Goal: Information Seeking & Learning: Learn about a topic

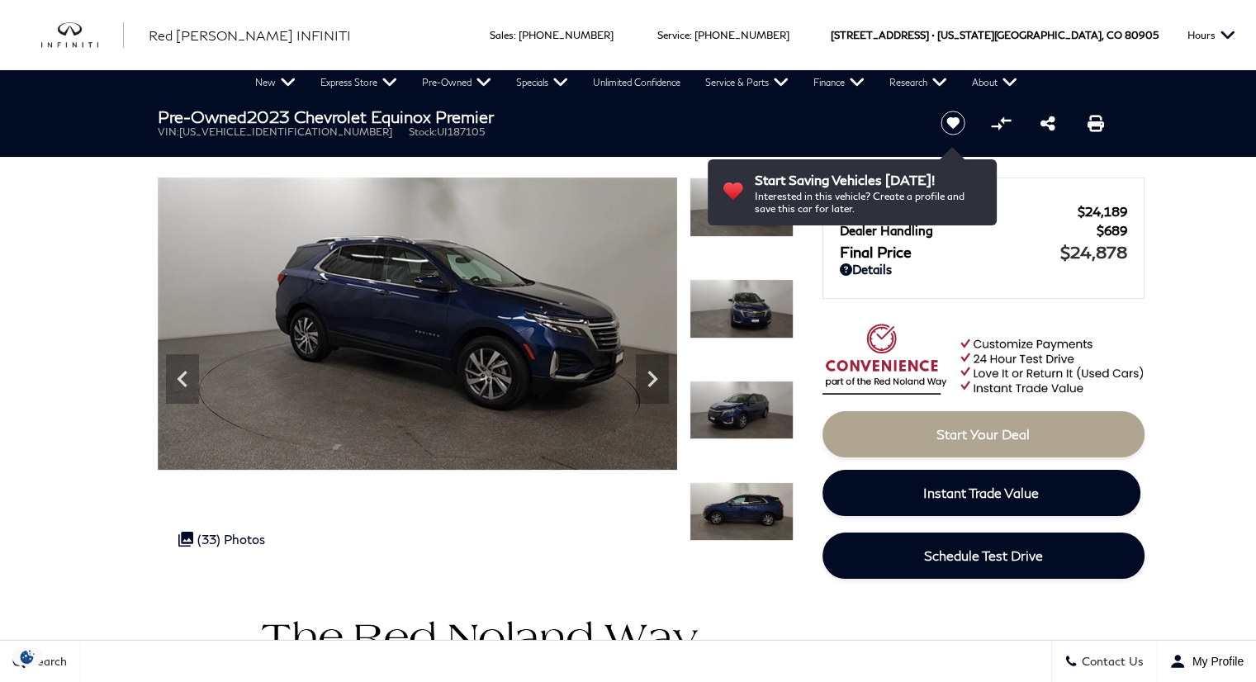
click at [654, 374] on icon "Next" at bounding box center [652, 379] width 33 height 33
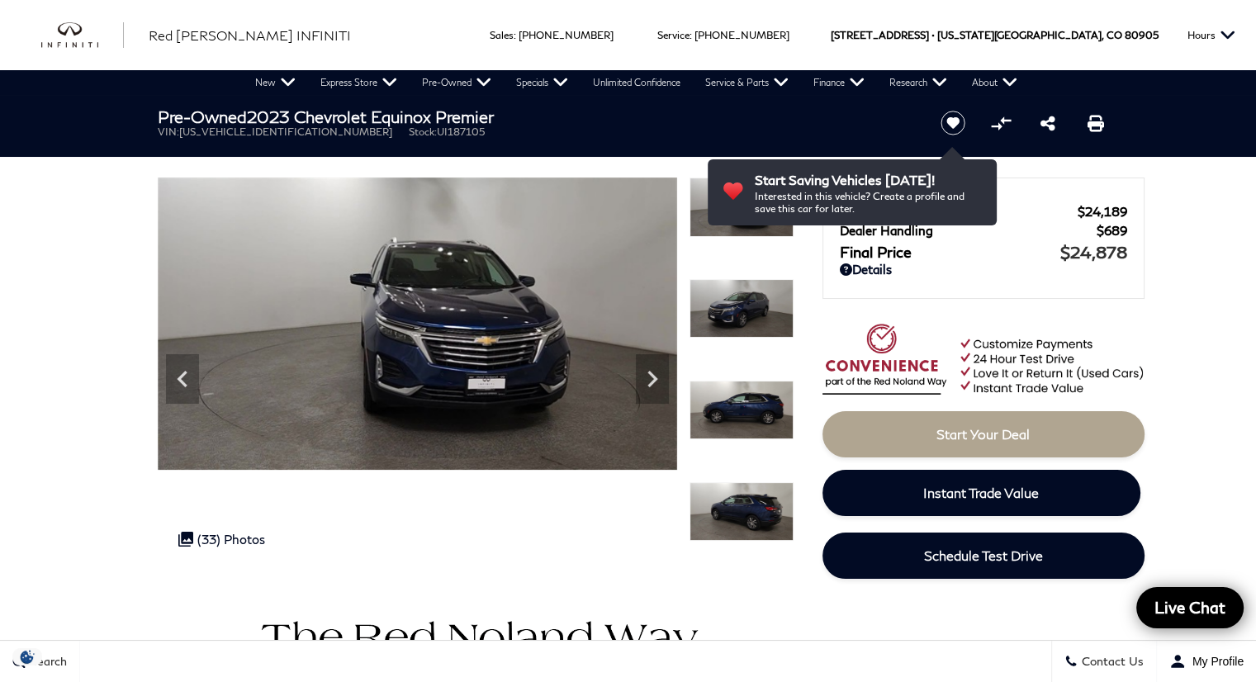
click at [654, 374] on icon "Next" at bounding box center [652, 379] width 33 height 33
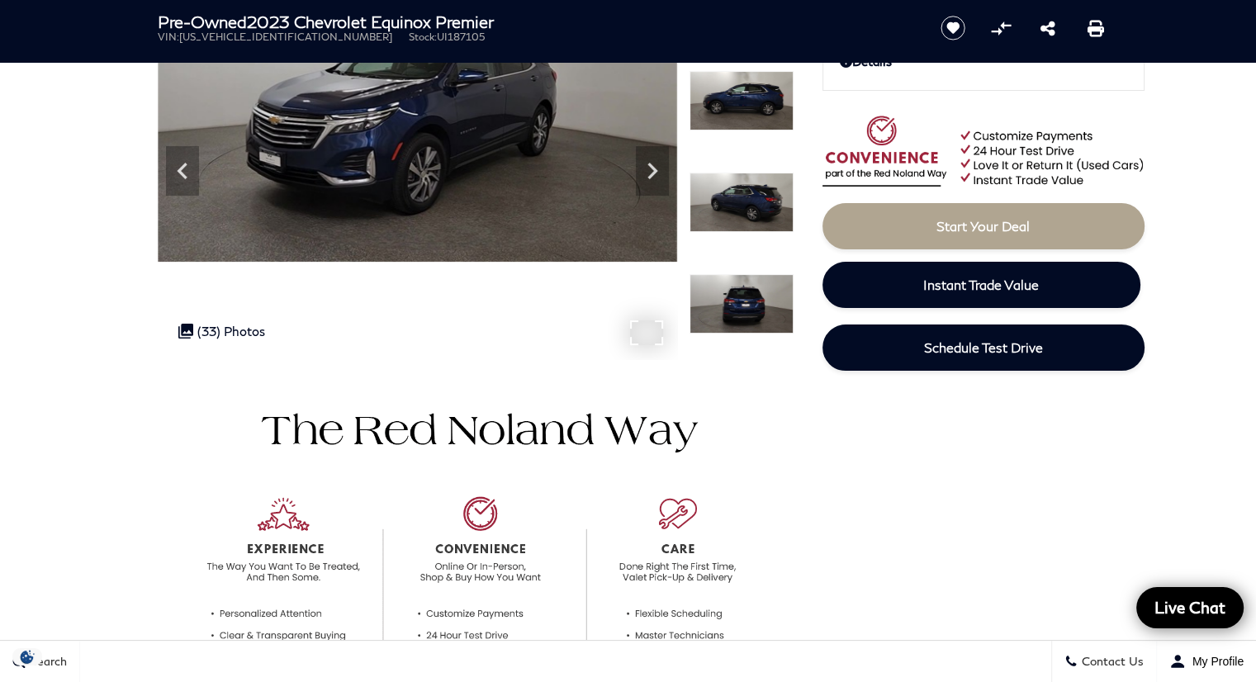
scroll to position [83, 0]
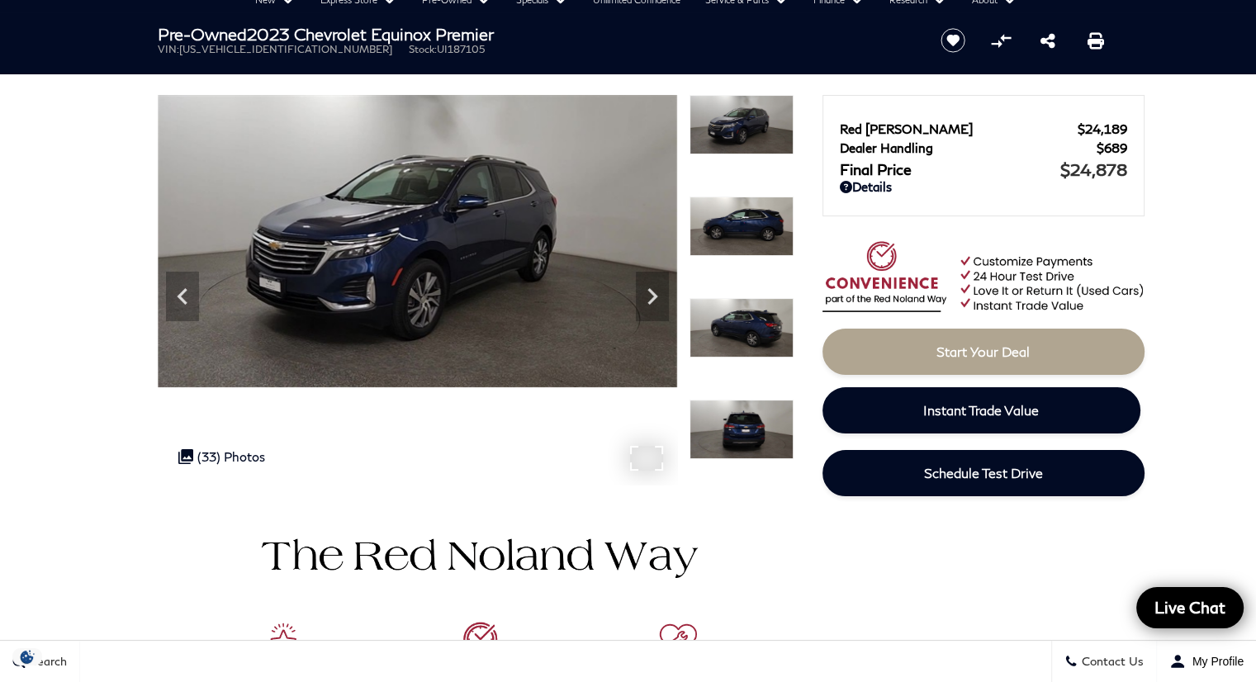
click at [229, 455] on div ".cls-1, .cls-3 { fill: #c50033; } .cls-1 { clip-rule: evenodd; } .cls-2 { clip-…" at bounding box center [221, 456] width 103 height 31
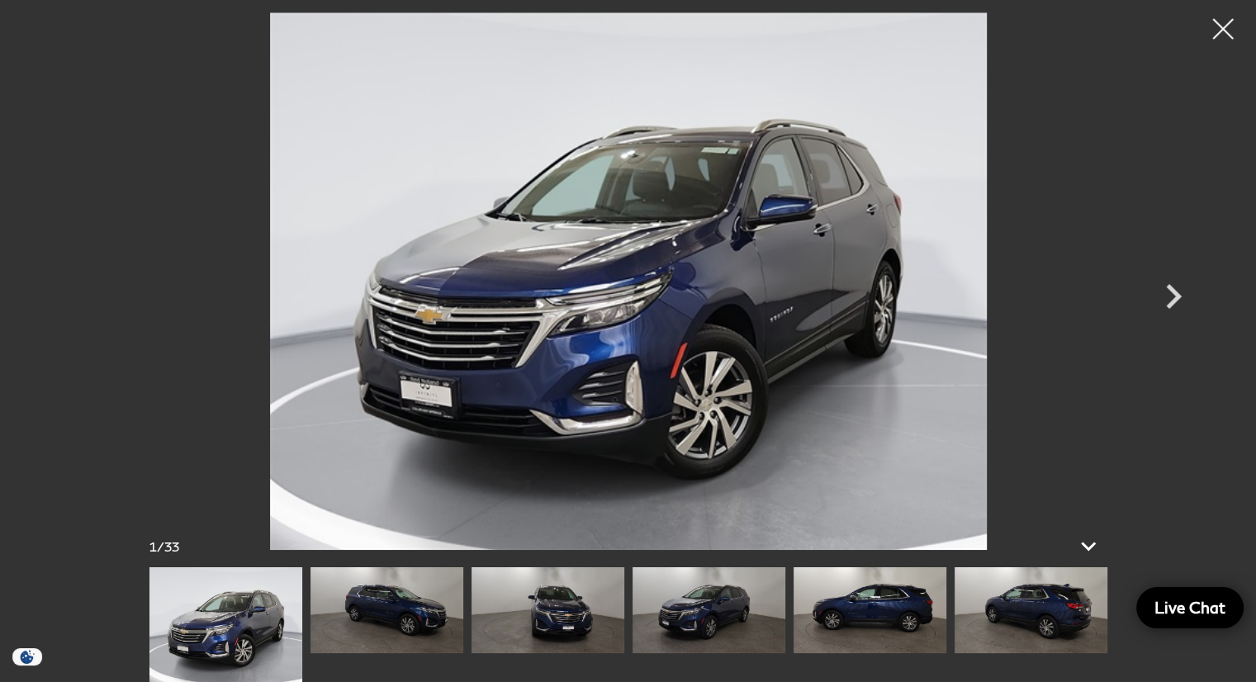
scroll to position [661, 0]
click at [1069, 621] on img at bounding box center [1031, 611] width 153 height 86
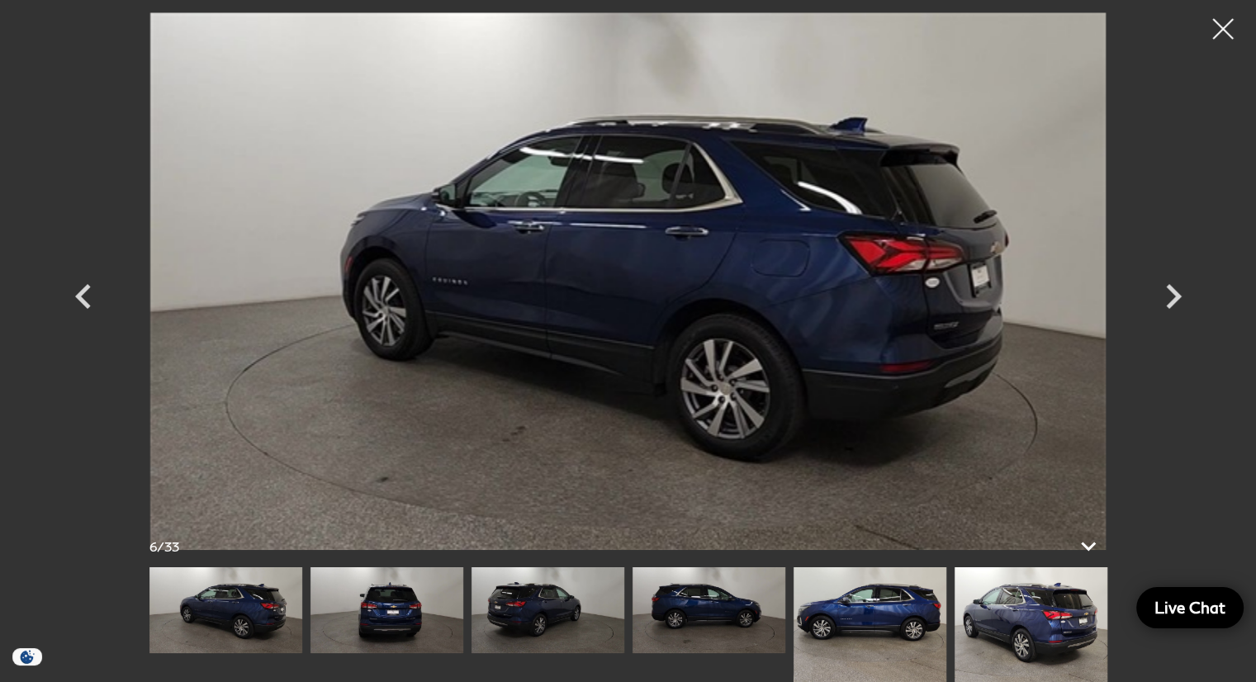
click at [1069, 621] on img at bounding box center [1031, 625] width 153 height 115
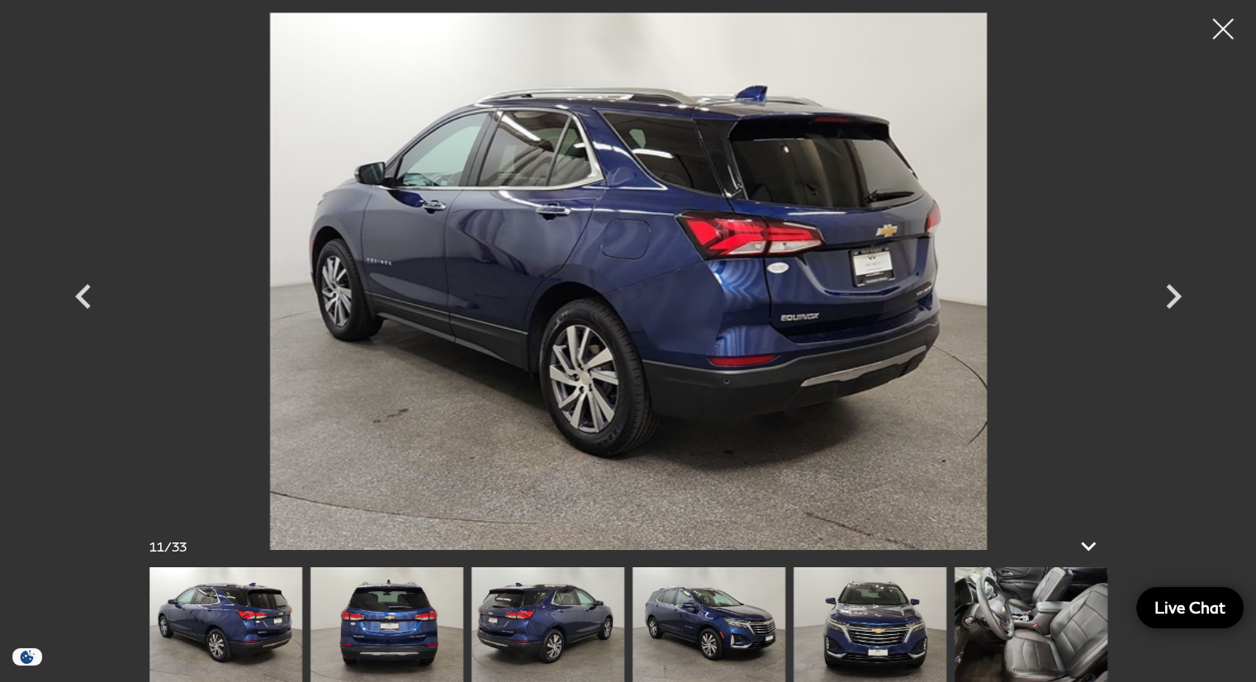
click at [1001, 632] on img at bounding box center [1031, 625] width 153 height 115
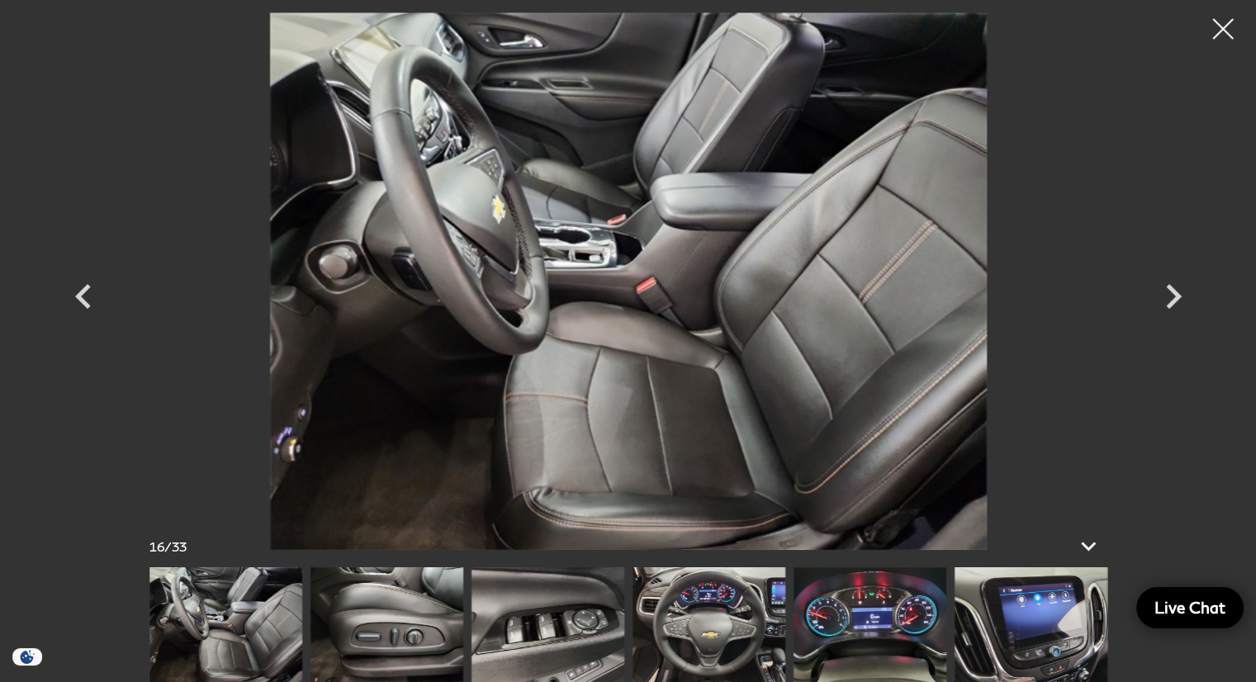
click at [1056, 606] on img at bounding box center [1031, 625] width 153 height 115
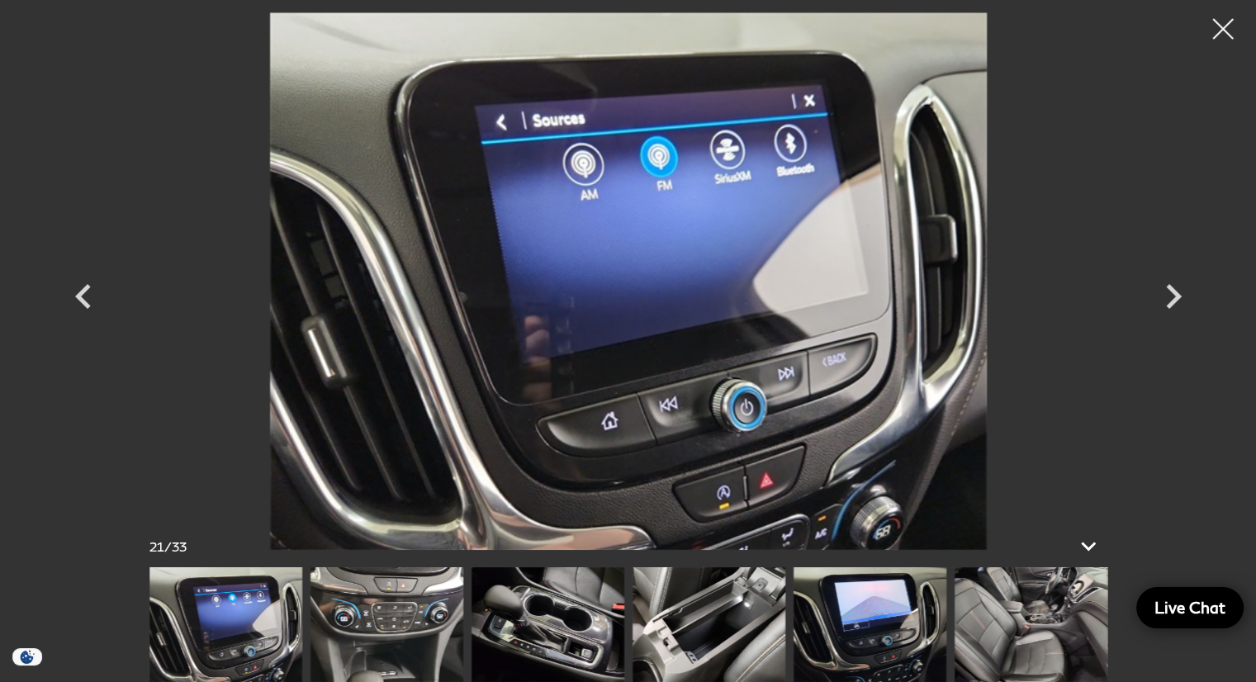
click at [913, 622] on img at bounding box center [870, 625] width 153 height 115
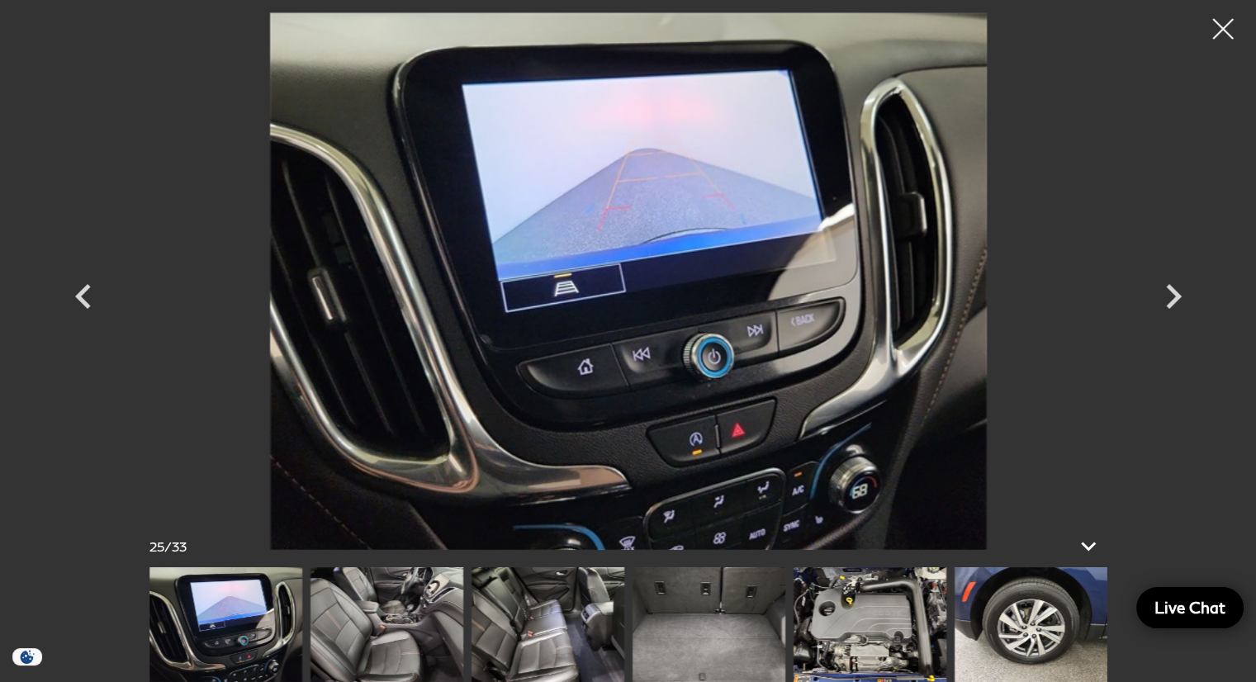
scroll to position [743, 0]
click at [385, 598] on img at bounding box center [387, 625] width 153 height 115
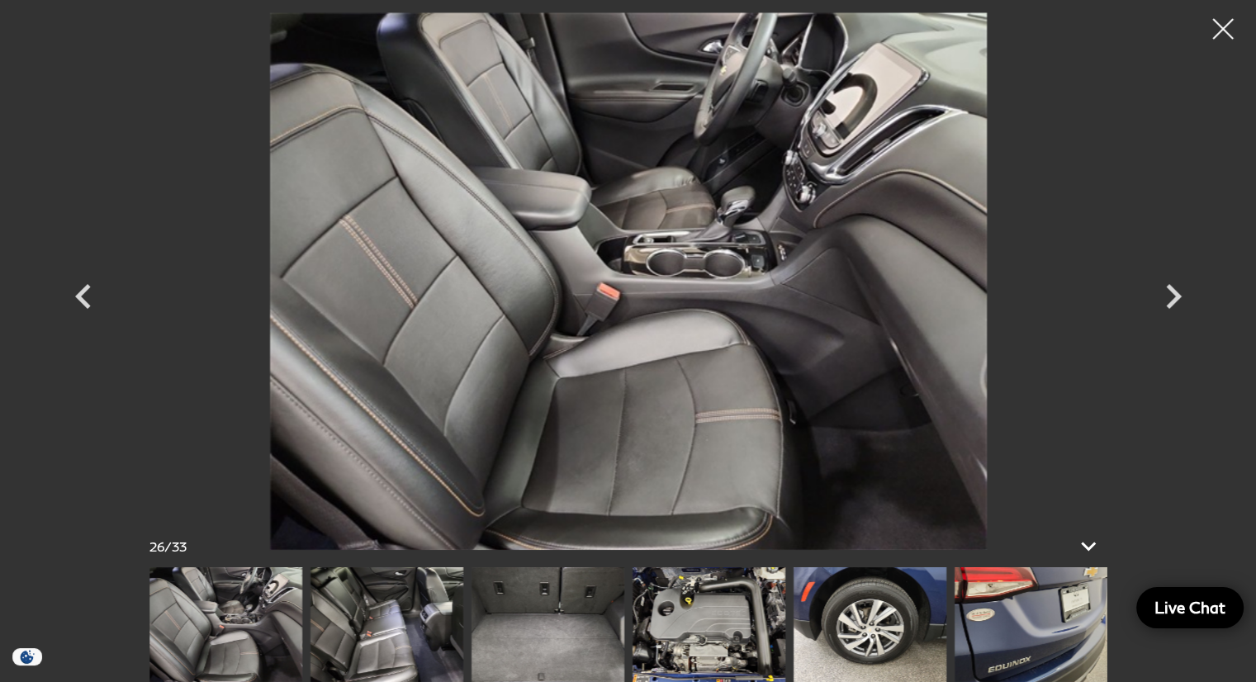
click at [532, 622] on img at bounding box center [548, 625] width 153 height 115
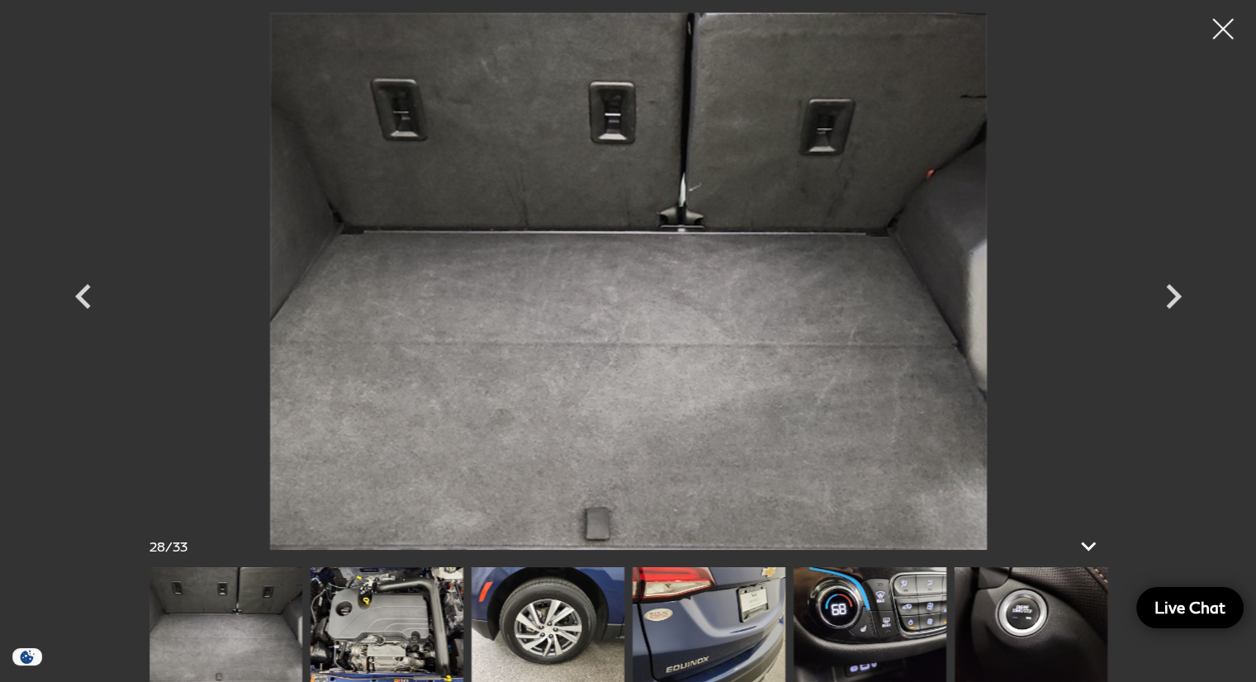
click at [401, 615] on img at bounding box center [387, 625] width 153 height 115
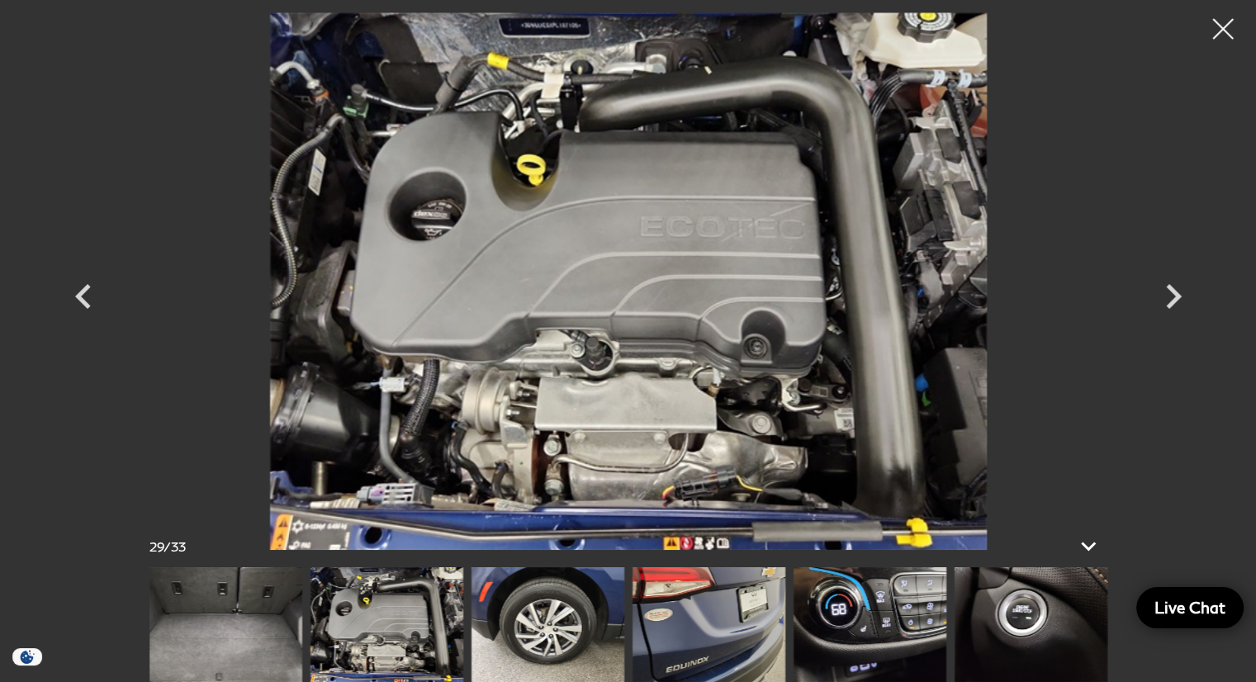
click at [546, 619] on img at bounding box center [548, 625] width 153 height 115
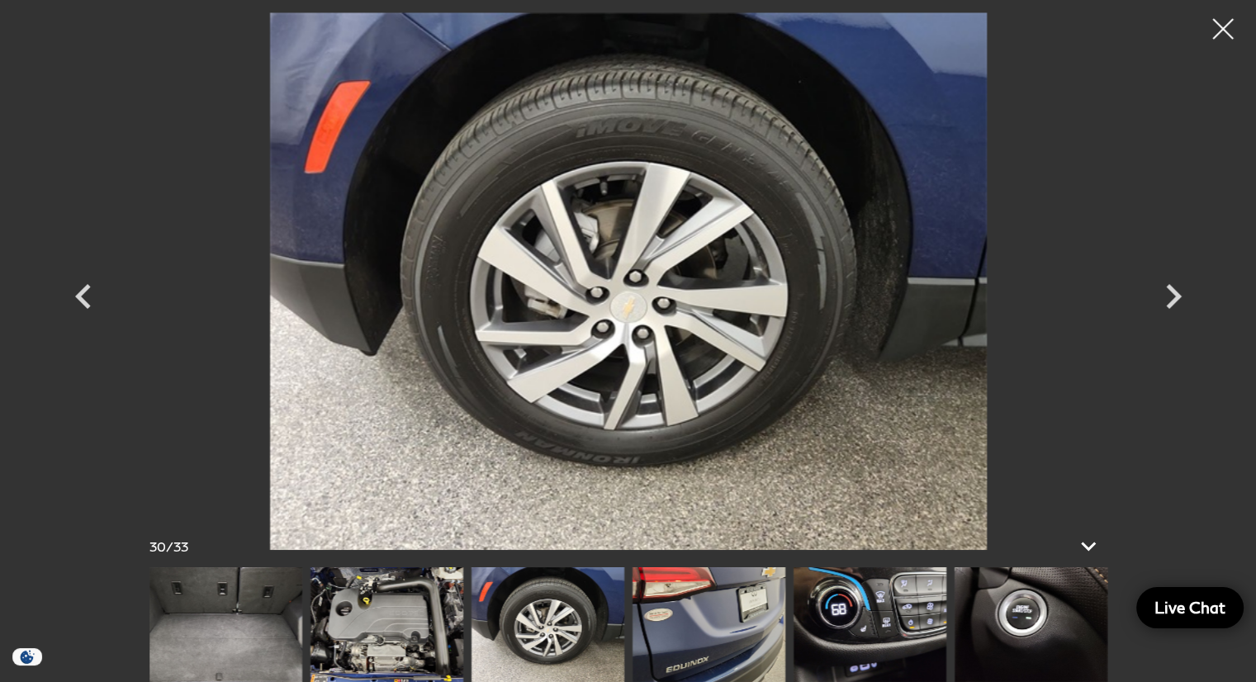
click at [736, 648] on img at bounding box center [709, 625] width 153 height 115
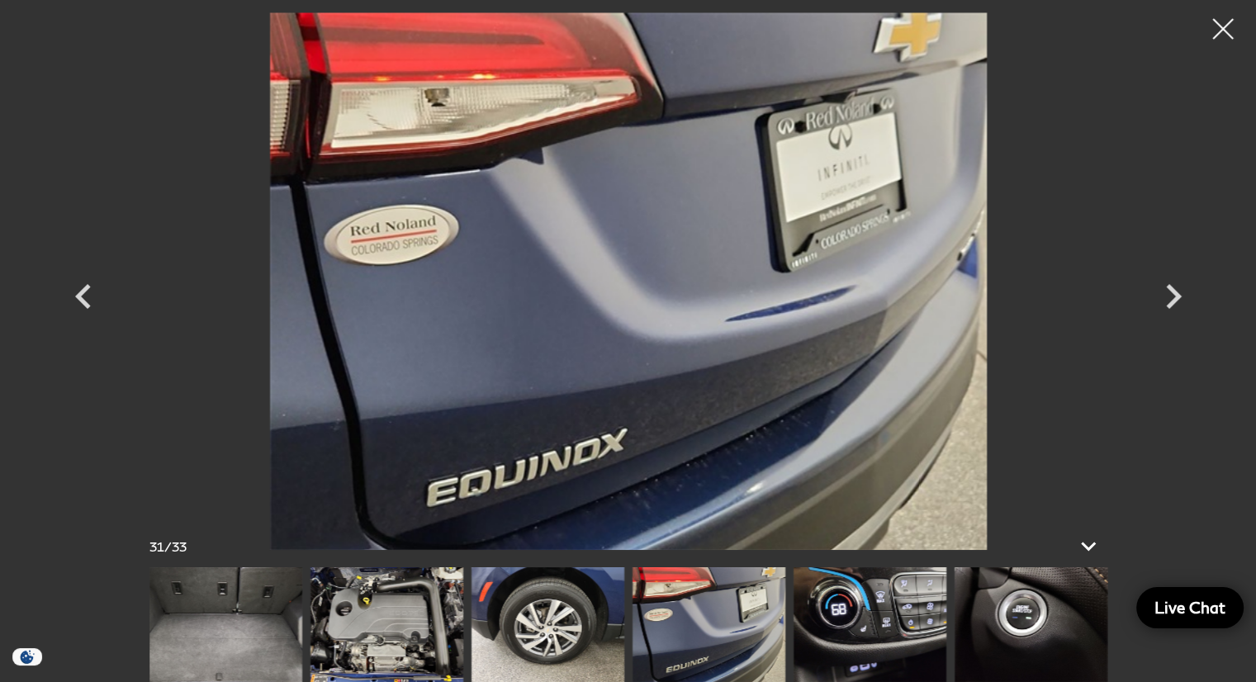
click at [936, 616] on img at bounding box center [870, 625] width 153 height 115
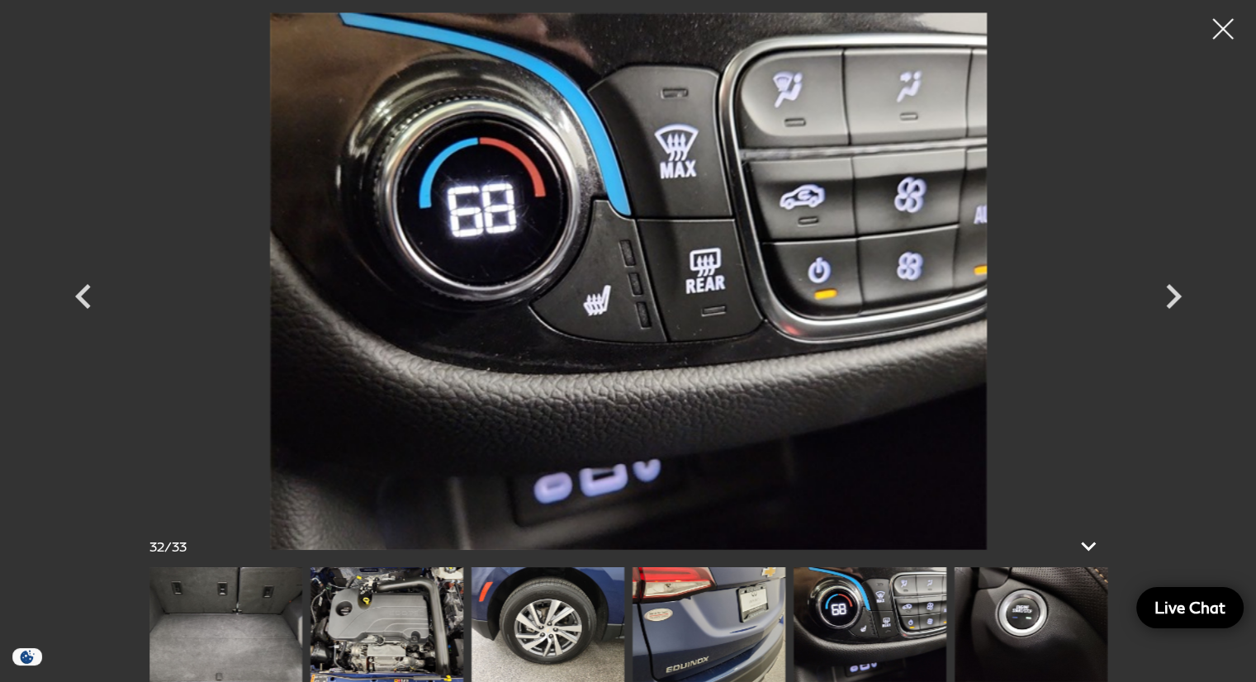
click at [864, 617] on img at bounding box center [870, 625] width 153 height 115
click at [1045, 616] on img at bounding box center [1031, 625] width 153 height 115
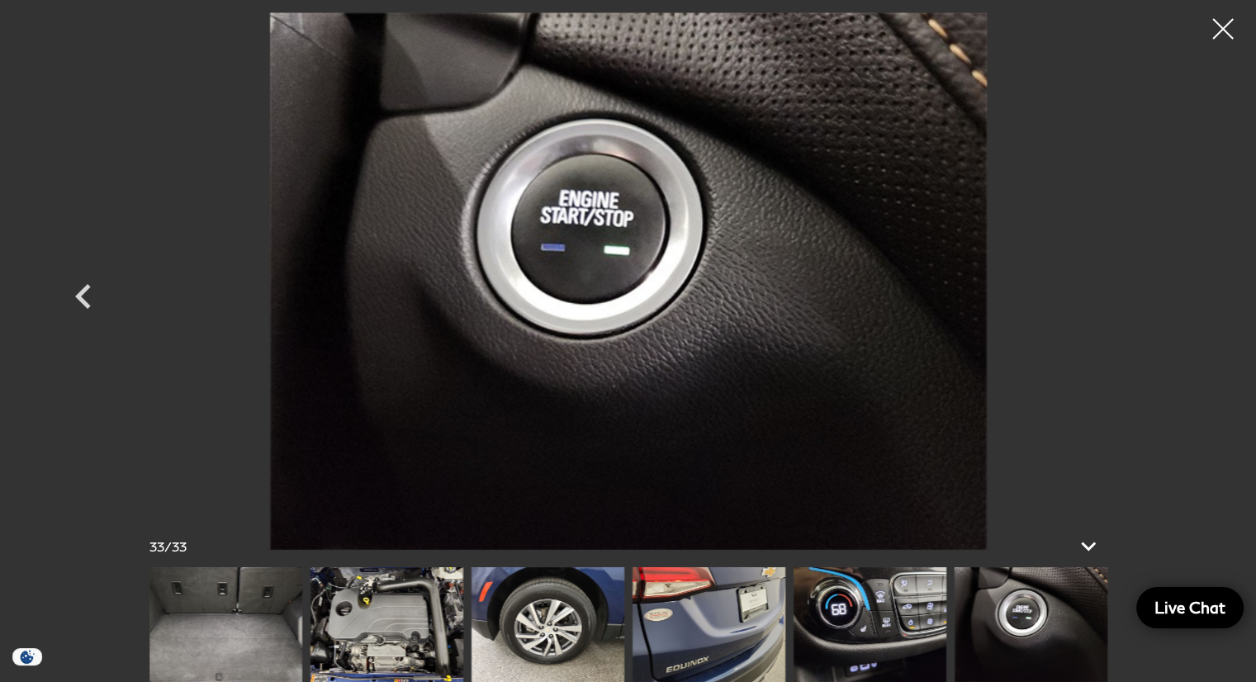
scroll to position [1404, 0]
click at [1074, 601] on img at bounding box center [1031, 625] width 153 height 115
